Goal: Navigation & Orientation: Find specific page/section

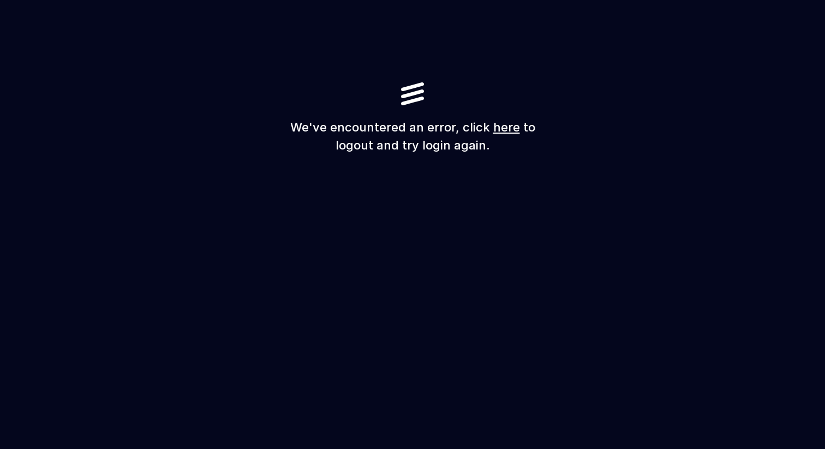
click at [496, 128] on link "here" at bounding box center [507, 127] width 27 height 14
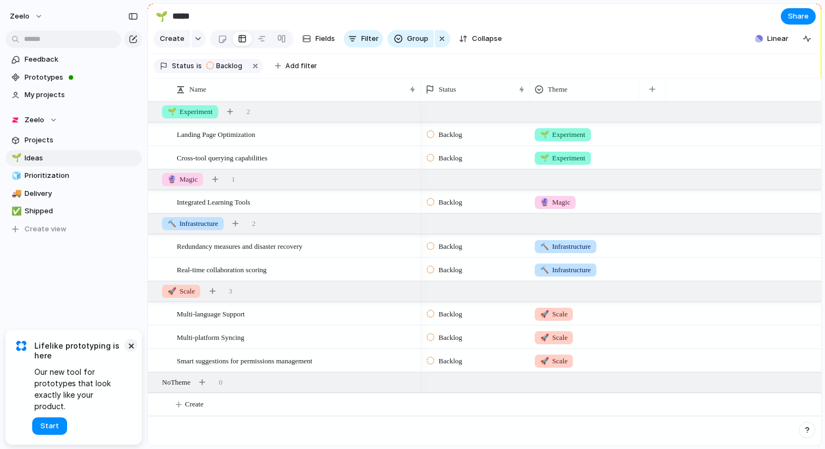
click at [132, 352] on button "×" at bounding box center [130, 345] width 13 height 13
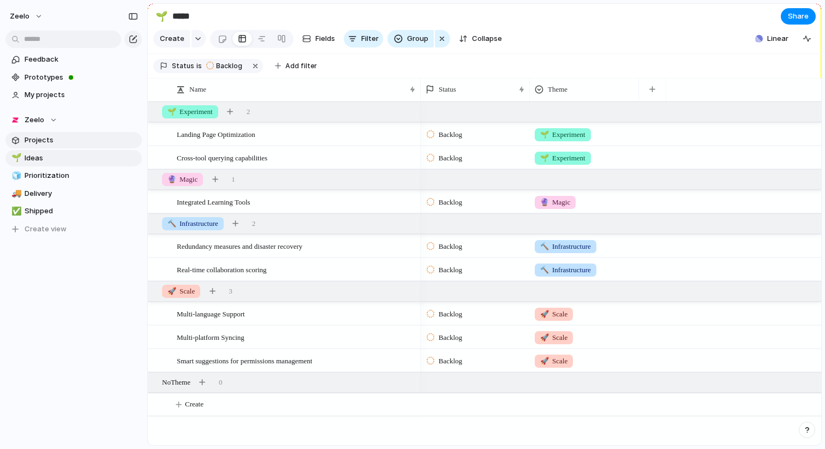
click at [45, 144] on span "Projects" at bounding box center [82, 140] width 114 height 11
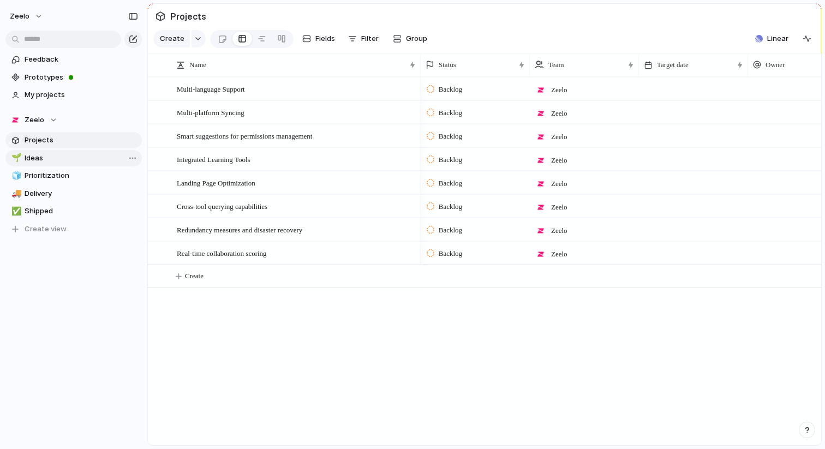
click at [44, 157] on span "Ideas" at bounding box center [82, 158] width 114 height 11
